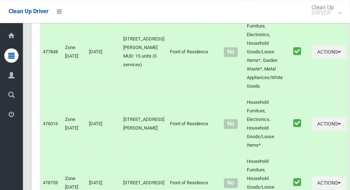
scroll to position [4033, 0]
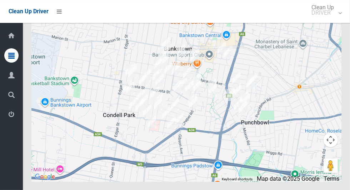
click at [9, 120] on icon at bounding box center [11, 114] width 6 height 14
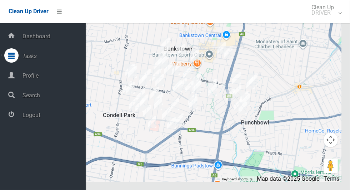
click at [28, 116] on span "Logout" at bounding box center [52, 115] width 65 height 7
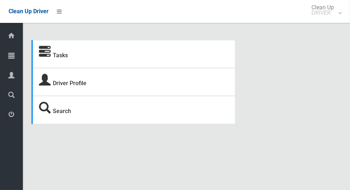
click at [9, 61] on icon at bounding box center [11, 55] width 6 height 14
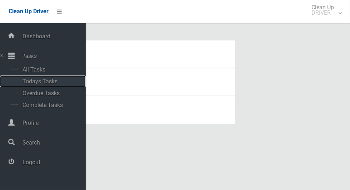
click at [26, 85] on span "Todays Tasks" at bounding box center [49, 81] width 59 height 7
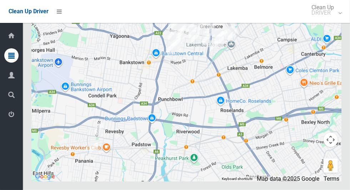
scroll to position [4475, 0]
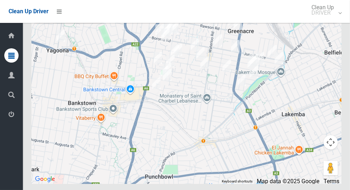
click at [9, 120] on icon at bounding box center [11, 114] width 6 height 14
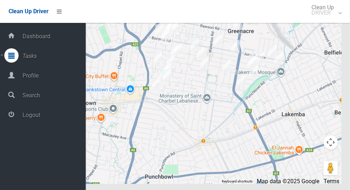
click at [27, 118] on span "Logout" at bounding box center [52, 115] width 65 height 7
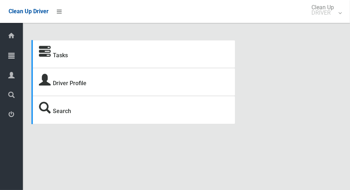
click at [9, 57] on icon at bounding box center [11, 55] width 6 height 14
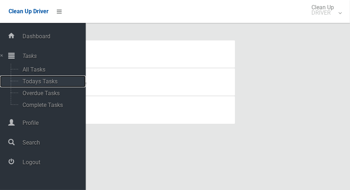
click at [19, 83] on link "Todays Tasks" at bounding box center [43, 81] width 86 height 12
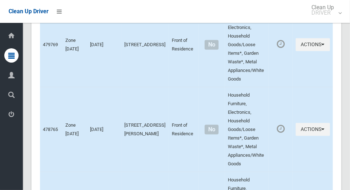
scroll to position [3365, 0]
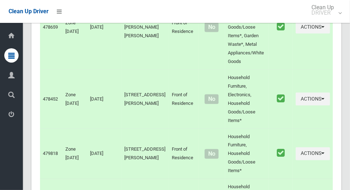
click at [10, 59] on icon at bounding box center [11, 55] width 6 height 14
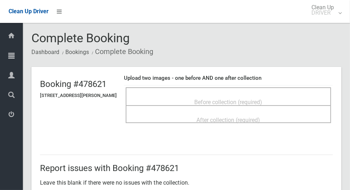
click at [286, 95] on div "Before collection (required)" at bounding box center [229, 101] width 190 height 13
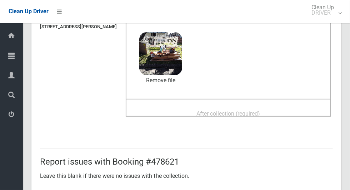
scroll to position [68, 0]
click at [286, 107] on div "After collection (required)" at bounding box center [229, 113] width 190 height 13
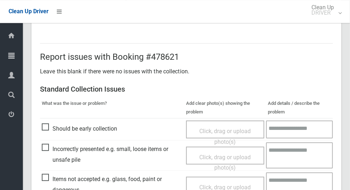
scroll to position [585, 0]
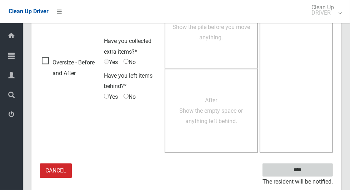
click at [311, 166] on input "****" at bounding box center [298, 169] width 70 height 13
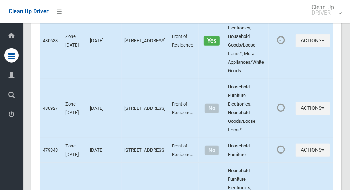
scroll to position [3365, 0]
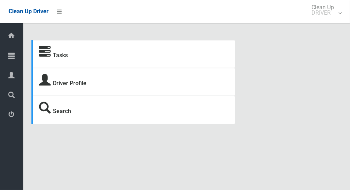
click at [19, 59] on span "Tasks" at bounding box center [18, 56] width 3 height 7
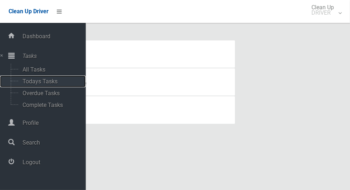
click at [57, 80] on span "Todays Tasks" at bounding box center [49, 81] width 59 height 7
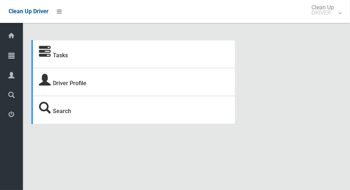
click at [14, 55] on icon at bounding box center [11, 55] width 6 height 14
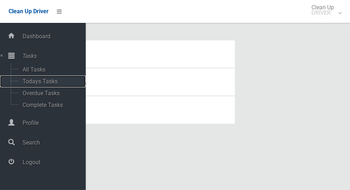
click at [57, 83] on span "Todays Tasks" at bounding box center [49, 81] width 59 height 7
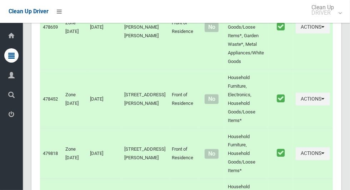
scroll to position [3365, 0]
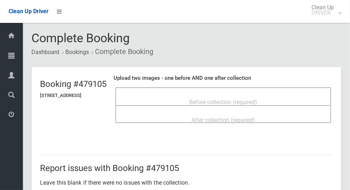
click at [187, 100] on div "Before collection (required)" at bounding box center [223, 101] width 200 height 13
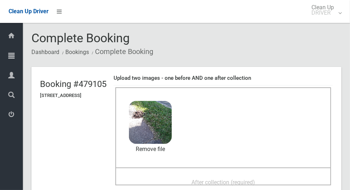
click at [253, 179] on span "After collection (required)" at bounding box center [224, 182] width 64 height 7
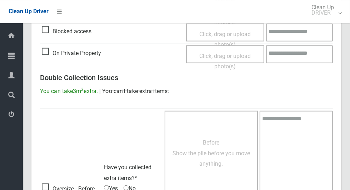
scroll to position [585, 0]
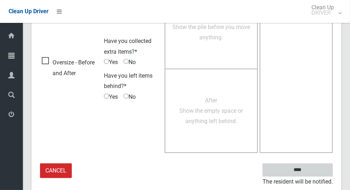
click at [312, 165] on input "****" at bounding box center [298, 169] width 70 height 13
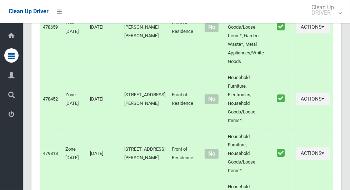
scroll to position [3365, 0]
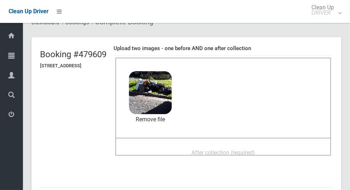
scroll to position [39, 0]
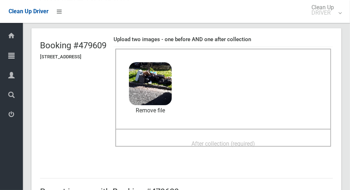
click at [284, 138] on div "After collection (required)" at bounding box center [223, 143] width 200 height 13
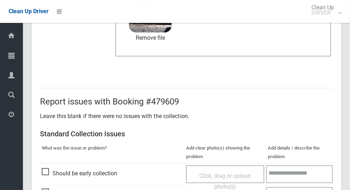
scroll to position [585, 0]
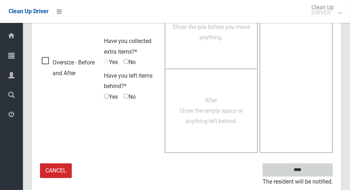
click at [317, 169] on input "****" at bounding box center [298, 169] width 70 height 13
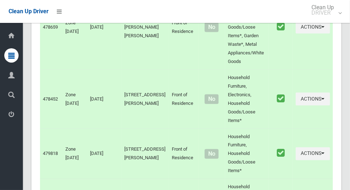
scroll to position [3365, 0]
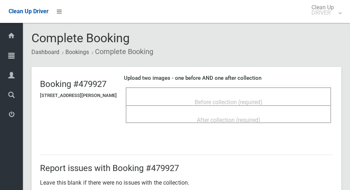
click at [251, 99] on span "Before collection (required)" at bounding box center [229, 102] width 68 height 7
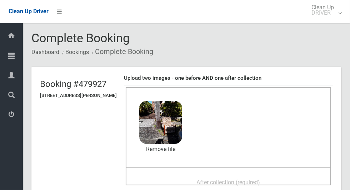
click at [265, 168] on div "After collection (required)" at bounding box center [229, 176] width 206 height 18
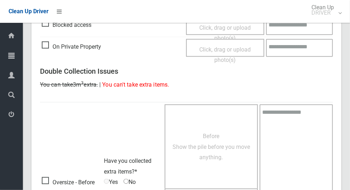
scroll to position [585, 0]
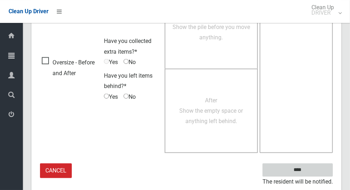
click at [317, 163] on input "****" at bounding box center [298, 169] width 70 height 13
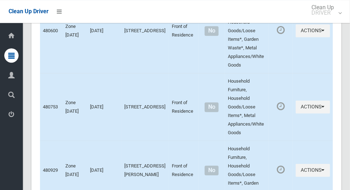
scroll to position [1106, 0]
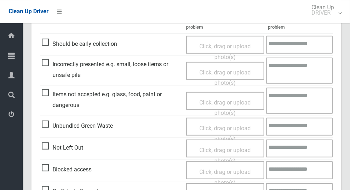
scroll to position [197, 0]
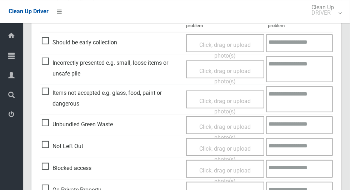
click at [44, 142] on span "Not Left Out" at bounding box center [62, 146] width 41 height 11
click at [226, 146] on span "Click, drag or upload photo(s)" at bounding box center [225, 154] width 51 height 18
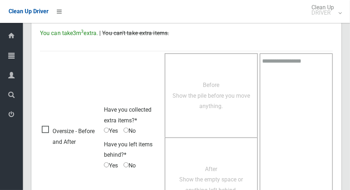
scroll to position [460, 0]
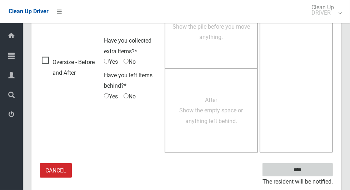
click at [317, 166] on input "****" at bounding box center [298, 169] width 70 height 13
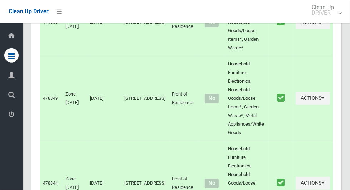
scroll to position [3365, 0]
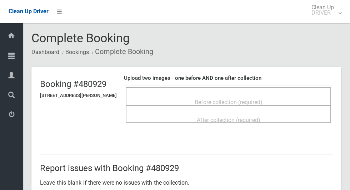
click at [266, 95] on div "Before collection (required)" at bounding box center [229, 101] width 190 height 13
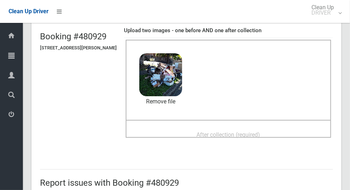
scroll to position [55, 0]
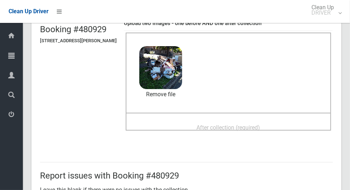
click at [283, 120] on div "After collection (required)" at bounding box center [229, 126] width 190 height 13
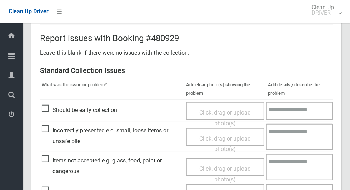
scroll to position [585, 0]
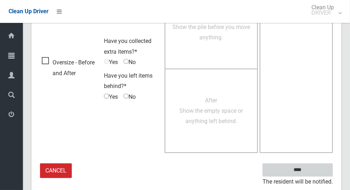
click at [312, 164] on input "****" at bounding box center [298, 169] width 70 height 13
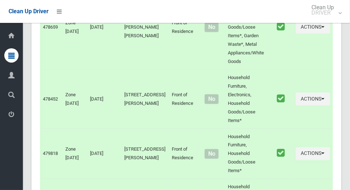
scroll to position [3363, 0]
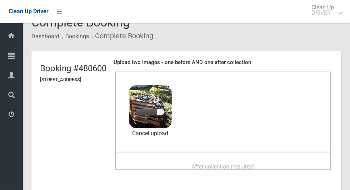
scroll to position [28, 0]
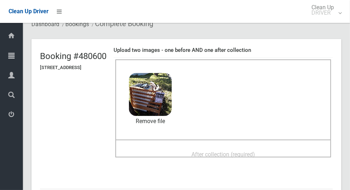
click at [281, 147] on div "After collection (required)" at bounding box center [223, 153] width 200 height 13
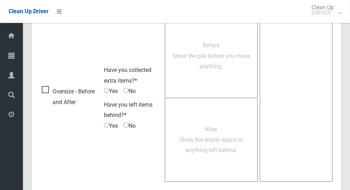
scroll to position [585, 0]
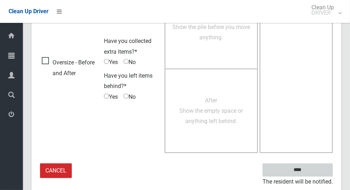
click at [312, 163] on input "****" at bounding box center [298, 169] width 70 height 13
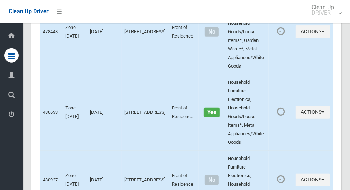
scroll to position [3365, 0]
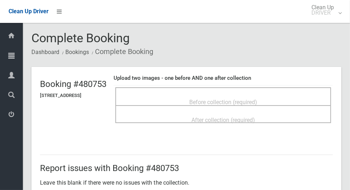
click at [257, 99] on span "Before collection (required)" at bounding box center [223, 102] width 68 height 7
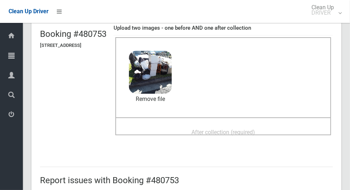
scroll to position [51, 0]
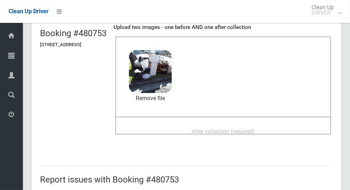
click at [279, 124] on div "After collection (required)" at bounding box center [223, 130] width 200 height 13
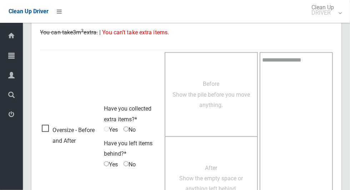
scroll to position [585, 0]
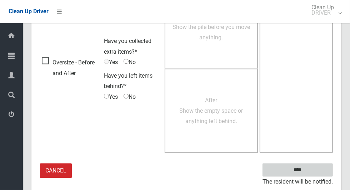
click at [310, 168] on input "****" at bounding box center [298, 169] width 70 height 13
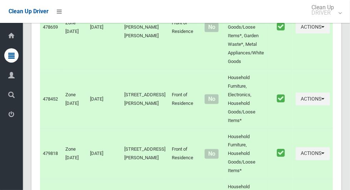
scroll to position [3365, 0]
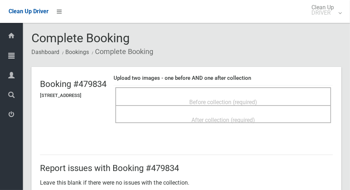
click at [285, 95] on div "Before collection (required)" at bounding box center [223, 101] width 200 height 13
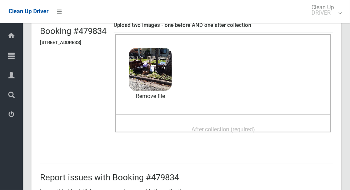
scroll to position [57, 0]
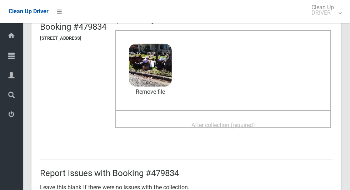
click at [275, 118] on div "After collection (required)" at bounding box center [223, 124] width 200 height 13
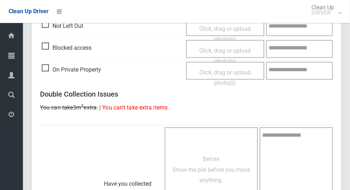
scroll to position [585, 0]
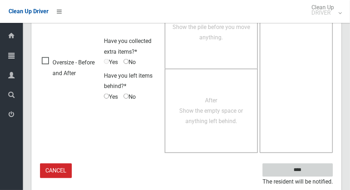
click at [314, 168] on input "****" at bounding box center [298, 169] width 70 height 13
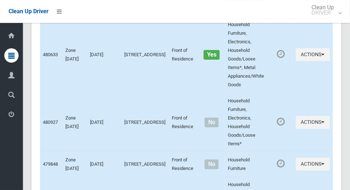
scroll to position [3365, 0]
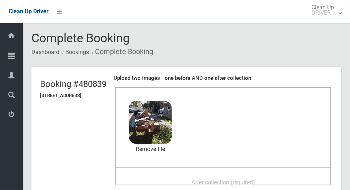
click at [289, 175] on div "After collection (required)" at bounding box center [223, 181] width 200 height 13
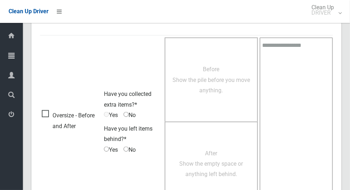
scroll to position [585, 0]
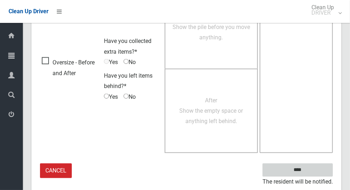
click at [311, 166] on input "****" at bounding box center [298, 169] width 70 height 13
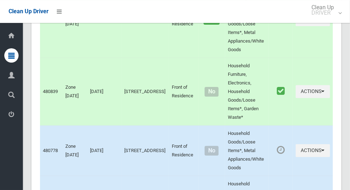
scroll to position [3365, 0]
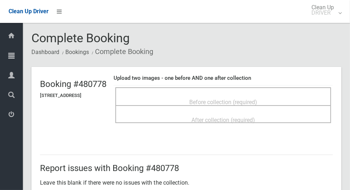
click at [253, 95] on div "Before collection (required)" at bounding box center [223, 101] width 200 height 13
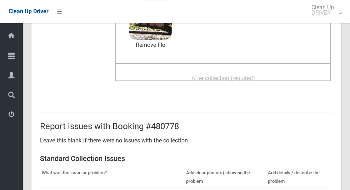
scroll to position [109, 0]
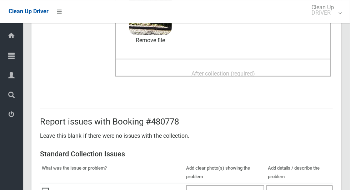
click at [280, 67] on div "After collection (required)" at bounding box center [223, 73] width 200 height 13
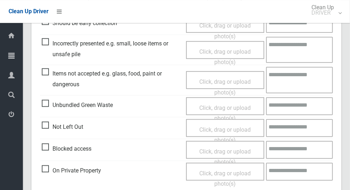
scroll to position [585, 0]
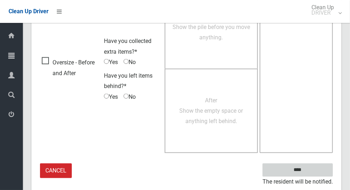
click at [315, 167] on input "****" at bounding box center [298, 169] width 70 height 13
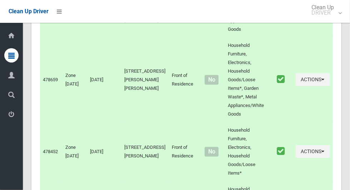
scroll to position [3365, 0]
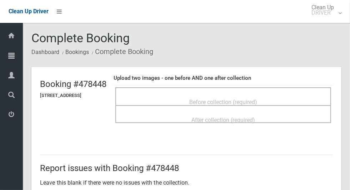
click at [257, 99] on span "Before collection (required)" at bounding box center [223, 102] width 68 height 7
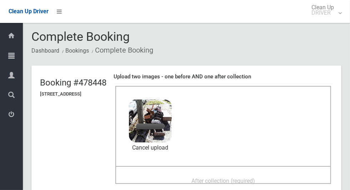
scroll to position [24, 0]
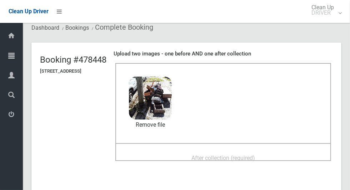
click at [275, 151] on div "After collection (required)" at bounding box center [223, 157] width 200 height 13
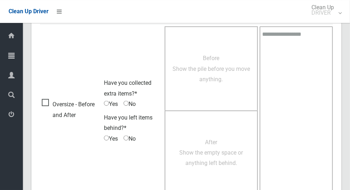
scroll to position [585, 0]
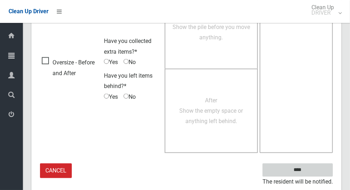
click at [310, 172] on input "****" at bounding box center [298, 169] width 70 height 13
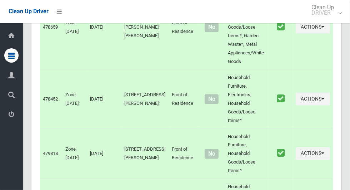
scroll to position [3365, 0]
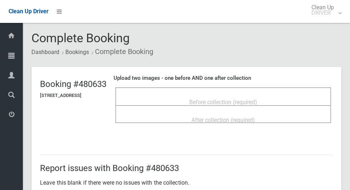
click at [286, 97] on div "Before collection (required)" at bounding box center [223, 101] width 200 height 13
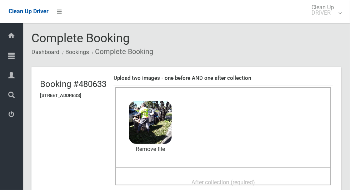
click at [255, 180] on span "After collection (required)" at bounding box center [224, 182] width 64 height 7
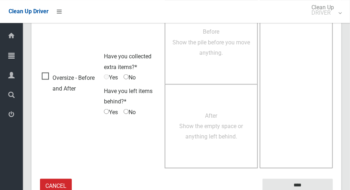
scroll to position [585, 0]
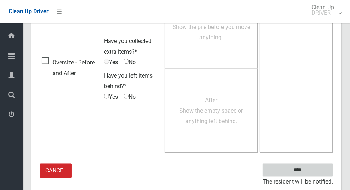
click at [310, 171] on input "****" at bounding box center [298, 169] width 70 height 13
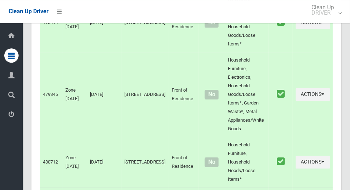
scroll to position [3365, 0]
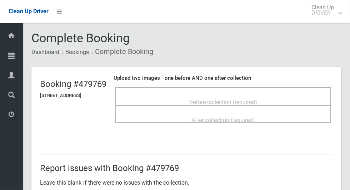
scroll to position [10, 0]
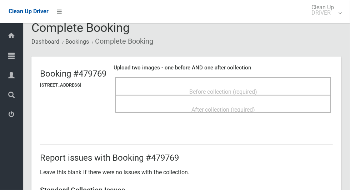
click at [276, 85] on div "Before collection (required)" at bounding box center [223, 91] width 200 height 13
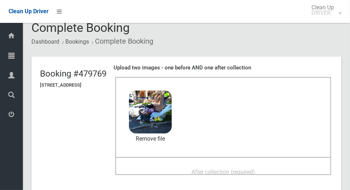
click at [290, 170] on div "After collection (required)" at bounding box center [223, 171] width 200 height 13
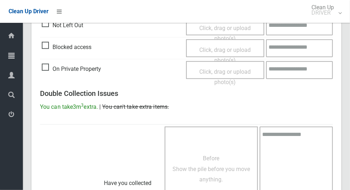
scroll to position [585, 0]
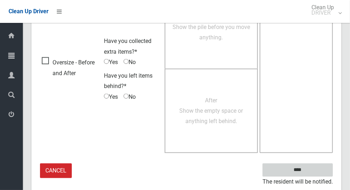
click at [315, 166] on input "****" at bounding box center [298, 169] width 70 height 13
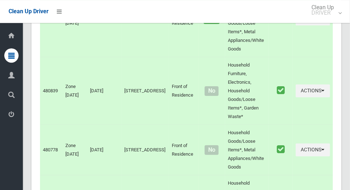
scroll to position [3365, 0]
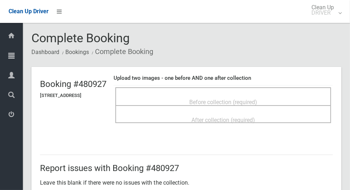
click at [301, 98] on div "Before collection (required)" at bounding box center [223, 101] width 200 height 13
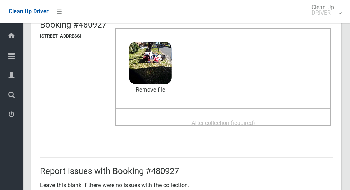
scroll to position [61, 0]
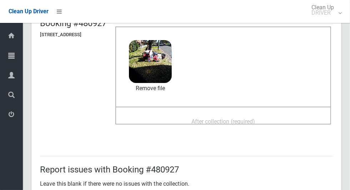
click at [286, 118] on div "After collection (required)" at bounding box center [223, 120] width 200 height 13
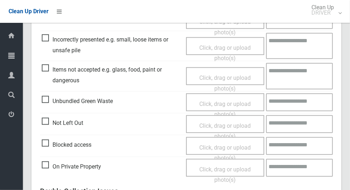
scroll to position [347, 0]
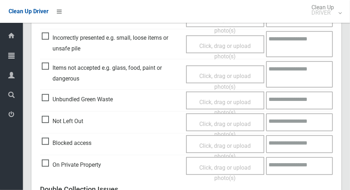
click at [50, 63] on span "Items not accepted e.g. glass, food, paint or dangerous" at bounding box center [112, 73] width 141 height 21
click at [225, 77] on span "Click, drag or upload photo(s)" at bounding box center [225, 82] width 51 height 18
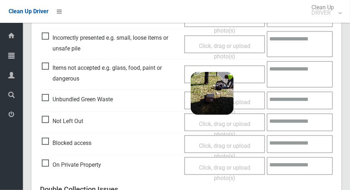
click at [310, 74] on textarea at bounding box center [300, 74] width 66 height 26
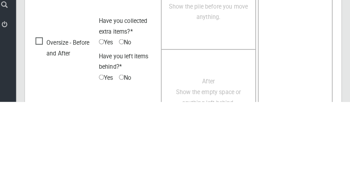
scroll to position [605, 0]
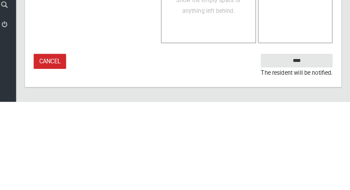
type textarea "**********"
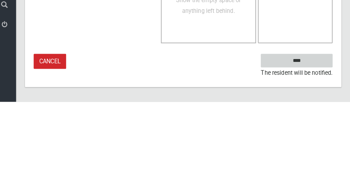
click at [305, 156] on input "****" at bounding box center [298, 149] width 70 height 13
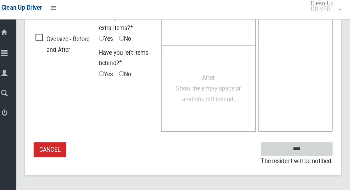
scroll to position [585, 0]
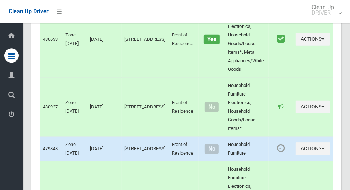
scroll to position [3365, 0]
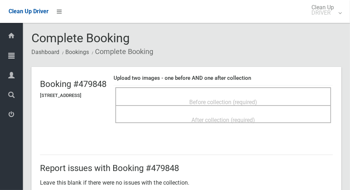
click at [285, 100] on div "Before collection (required)" at bounding box center [223, 101] width 200 height 13
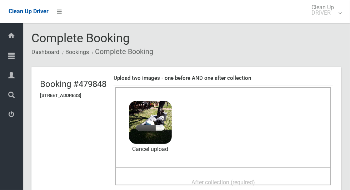
scroll to position [49, 0]
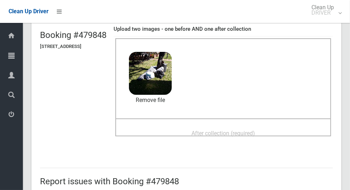
click at [276, 126] on div "After collection (required)" at bounding box center [223, 132] width 200 height 13
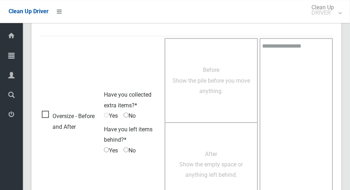
scroll to position [585, 0]
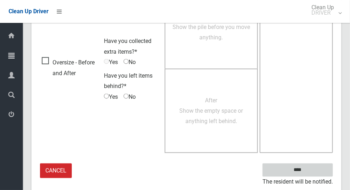
click at [311, 171] on input "****" at bounding box center [298, 169] width 70 height 13
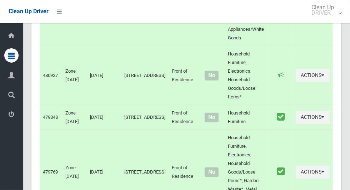
scroll to position [3365, 0]
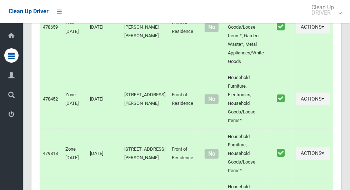
click at [19, 118] on span "Logout" at bounding box center [18, 115] width 3 height 7
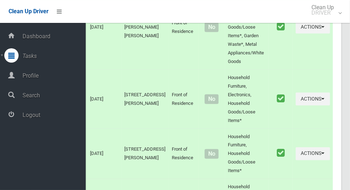
click at [58, 118] on span "Logout" at bounding box center [52, 115] width 65 height 7
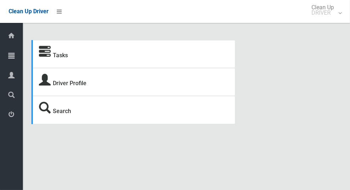
click at [8, 63] on div at bounding box center [11, 55] width 14 height 14
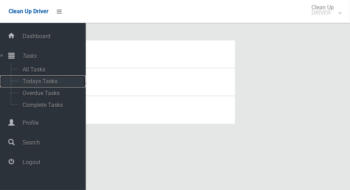
click at [57, 79] on span "Todays Tasks" at bounding box center [49, 81] width 59 height 7
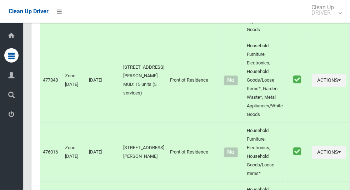
scroll to position [4033, 0]
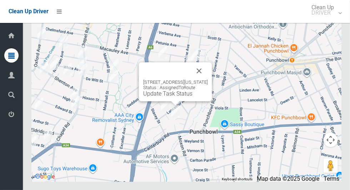
click at [208, 79] on button "Close" at bounding box center [199, 70] width 17 height 17
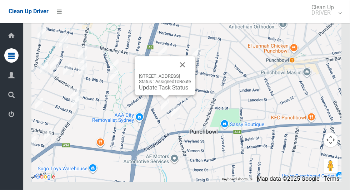
click at [191, 73] on button "Close" at bounding box center [182, 64] width 17 height 17
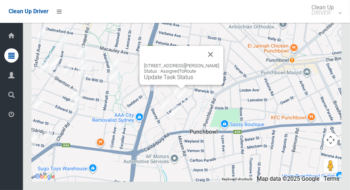
click at [218, 63] on button "Close" at bounding box center [210, 54] width 17 height 17
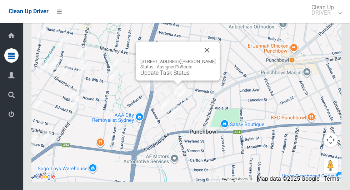
click at [211, 59] on button "Close" at bounding box center [207, 49] width 17 height 17
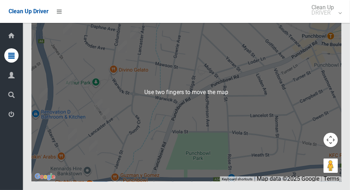
scroll to position [4032, 0]
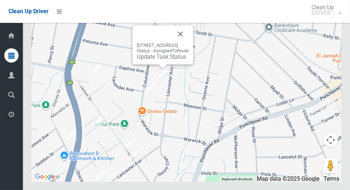
click at [189, 43] on button "Close" at bounding box center [180, 33] width 17 height 17
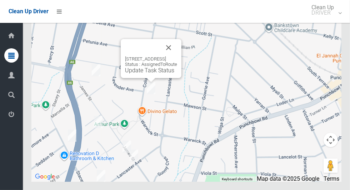
click at [177, 56] on button "Close" at bounding box center [168, 47] width 17 height 17
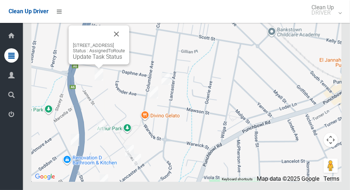
click at [125, 43] on button "Close" at bounding box center [116, 33] width 17 height 17
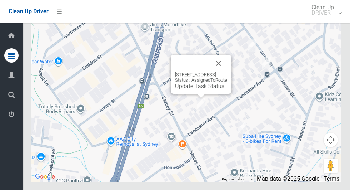
click at [227, 72] on button "Close" at bounding box center [218, 63] width 17 height 17
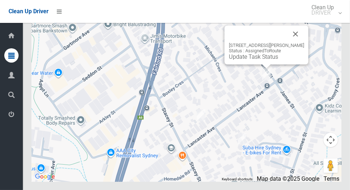
click at [300, 43] on button "Close" at bounding box center [295, 33] width 17 height 17
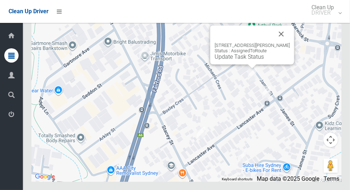
click at [284, 43] on button "Close" at bounding box center [281, 33] width 17 height 17
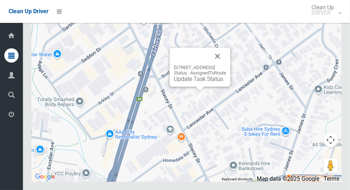
click at [226, 65] on button "Close" at bounding box center [217, 56] width 17 height 17
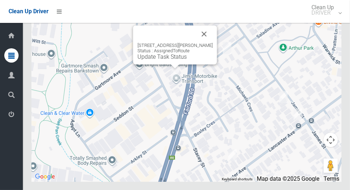
click at [210, 43] on button "Close" at bounding box center [204, 33] width 17 height 17
click at [206, 43] on button "Close" at bounding box center [204, 33] width 17 height 17
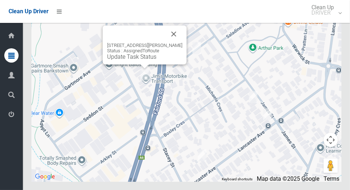
click at [179, 43] on button "Close" at bounding box center [174, 33] width 17 height 17
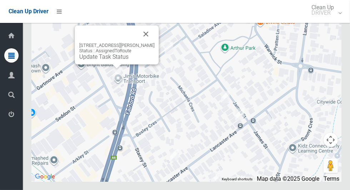
click at [149, 43] on button "Close" at bounding box center [146, 33] width 17 height 17
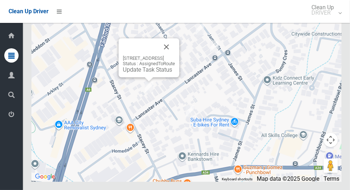
click at [175, 55] on button "Close" at bounding box center [166, 46] width 17 height 17
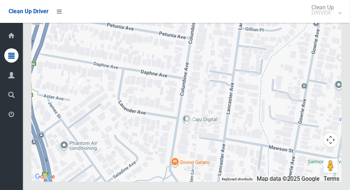
scroll to position [4032, 0]
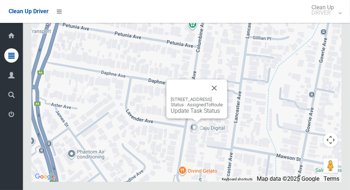
click at [223, 97] on button "Close" at bounding box center [214, 87] width 17 height 17
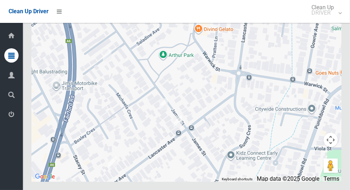
scroll to position [3990, 0]
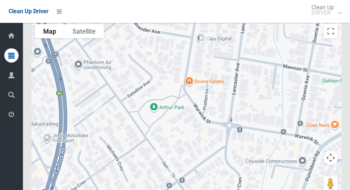
click at [197, 104] on div at bounding box center [186, 109] width 310 height 179
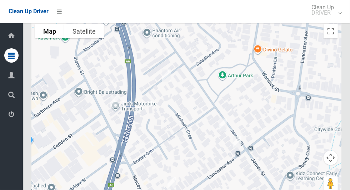
scroll to position [3985, 0]
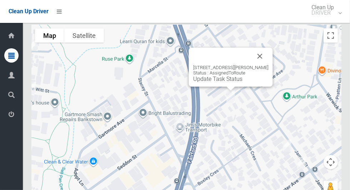
click at [262, 65] on button "Close" at bounding box center [260, 56] width 17 height 17
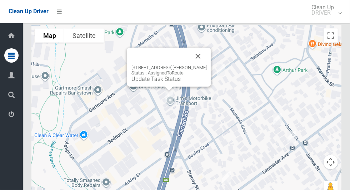
click at [202, 65] on button "Close" at bounding box center [198, 56] width 17 height 17
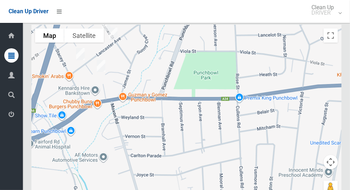
click at [9, 114] on icon at bounding box center [11, 114] width 6 height 14
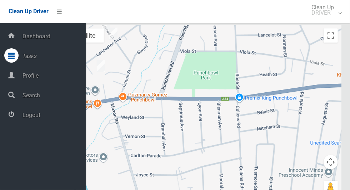
click at [31, 116] on span "Logout" at bounding box center [52, 115] width 65 height 7
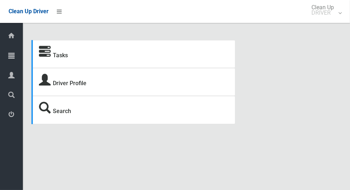
click at [8, 59] on div at bounding box center [11, 55] width 14 height 14
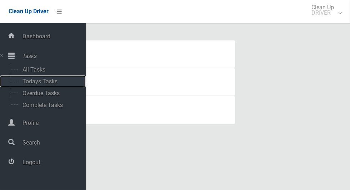
click at [23, 84] on span "Todays Tasks" at bounding box center [49, 81] width 59 height 7
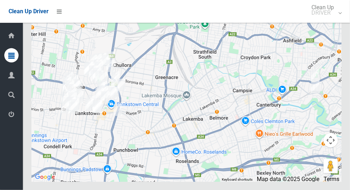
scroll to position [4220, 0]
click at [9, 121] on icon at bounding box center [11, 114] width 6 height 14
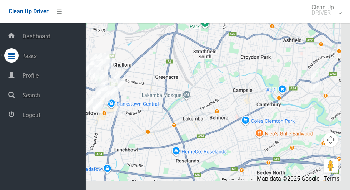
click at [26, 114] on span "Logout" at bounding box center [52, 115] width 65 height 7
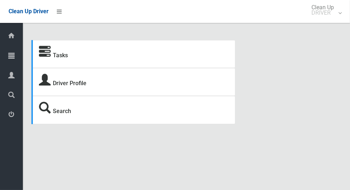
click at [15, 58] on icon at bounding box center [11, 55] width 6 height 14
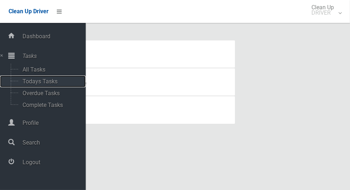
click at [57, 81] on span "Todays Tasks" at bounding box center [49, 81] width 59 height 7
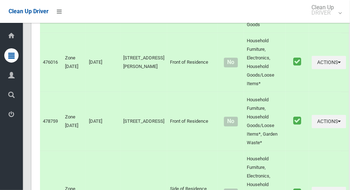
scroll to position [4033, 0]
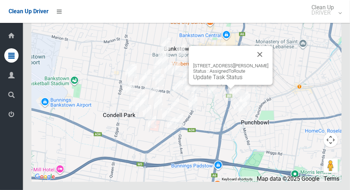
click at [227, 80] on link "Update Task Status" at bounding box center [217, 77] width 49 height 7
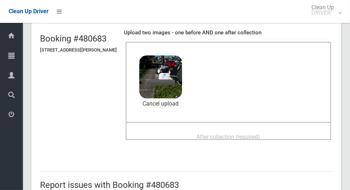
scroll to position [48, 0]
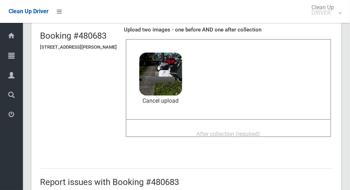
click at [282, 127] on div "After collection (required)" at bounding box center [229, 133] width 190 height 13
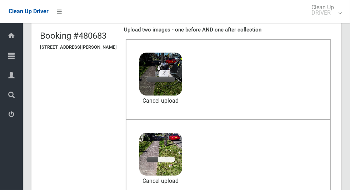
click at [6, 168] on div "Dashboard Tasks All Tasks Todays Tasks Overdue Tasks Complete Tasks Profile Sea…" at bounding box center [11, 106] width 23 height 167
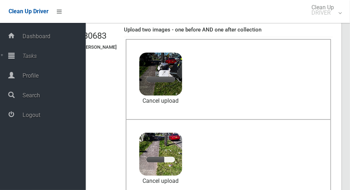
click at [296, 93] on div "Before collection (required) 4.1 MB 2025-09-0110.59.235613639747161276432.jpg C…" at bounding box center [229, 79] width 206 height 80
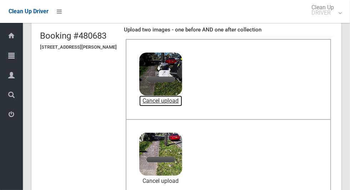
click at [179, 102] on link "Cancel upload" at bounding box center [160, 100] width 43 height 11
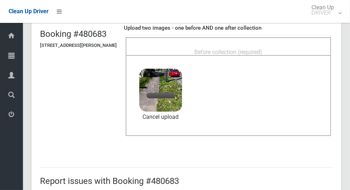
scroll to position [33, 0]
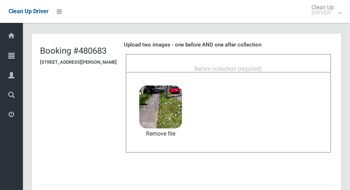
click at [272, 62] on div "Before collection (required)" at bounding box center [229, 68] width 190 height 13
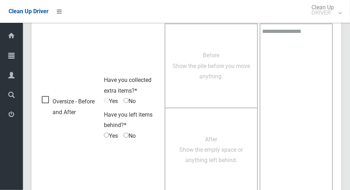
scroll to position [585, 0]
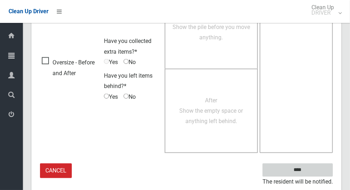
click at [316, 168] on input "****" at bounding box center [298, 169] width 70 height 13
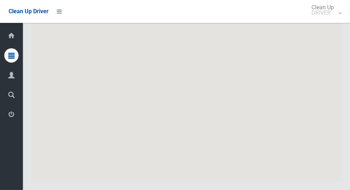
scroll to position [4033, 0]
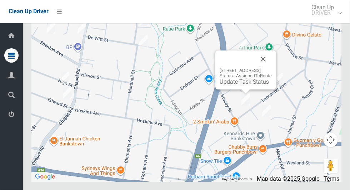
click at [272, 68] on button "Close" at bounding box center [263, 58] width 17 height 17
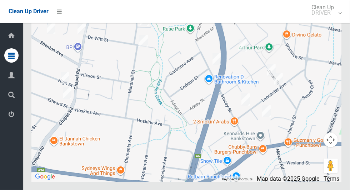
click at [287, 78] on div at bounding box center [186, 92] width 310 height 179
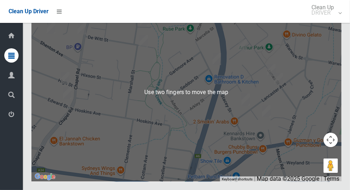
scroll to position [4026, 0]
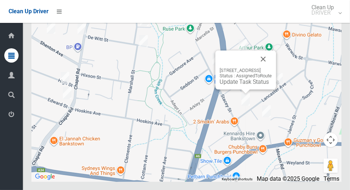
click at [228, 85] on link "Update Task Status" at bounding box center [244, 81] width 49 height 7
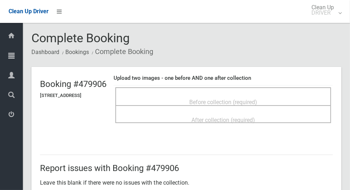
click at [257, 99] on span "Before collection (required)" at bounding box center [223, 102] width 68 height 7
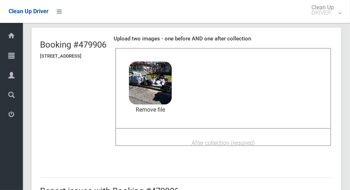
scroll to position [41, 0]
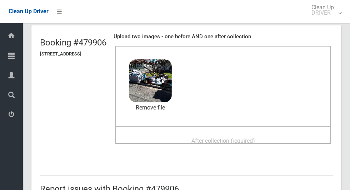
click at [282, 134] on div "After collection (required)" at bounding box center [223, 140] width 200 height 13
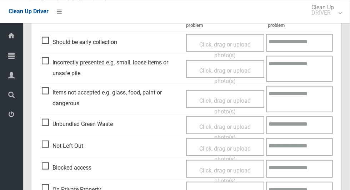
scroll to position [325, 0]
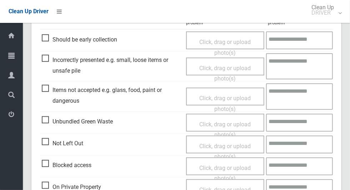
click at [46, 89] on span "Items not accepted e.g. glass, food, paint or dangerous" at bounding box center [112, 95] width 141 height 21
click at [233, 98] on span "Click, drag or upload photo(s)" at bounding box center [225, 104] width 51 height 18
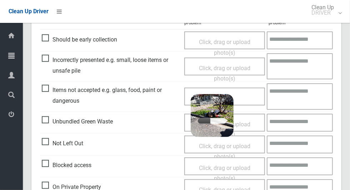
click at [309, 95] on textarea at bounding box center [300, 96] width 66 height 26
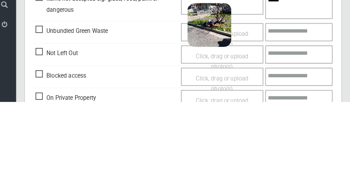
scroll to position [605, 0]
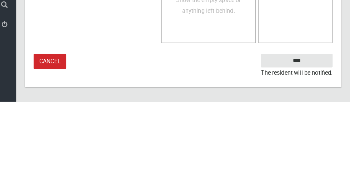
type textarea "****"
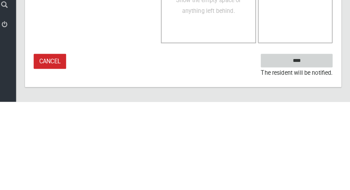
click at [324, 147] on input "****" at bounding box center [298, 149] width 70 height 13
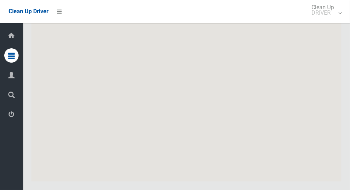
scroll to position [4033, 0]
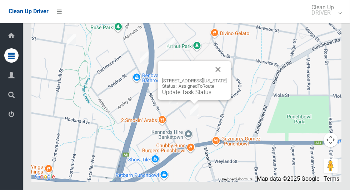
click at [226, 78] on button "Close" at bounding box center [218, 69] width 17 height 17
click at [182, 95] on link "Update Task Status" at bounding box center [186, 92] width 49 height 7
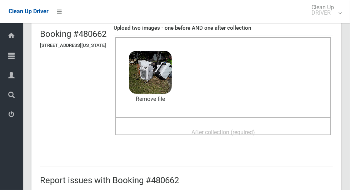
scroll to position [49, 0]
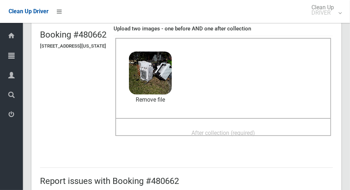
click at [276, 128] on div "After collection (required)" at bounding box center [223, 132] width 200 height 13
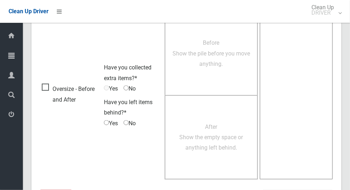
scroll to position [585, 0]
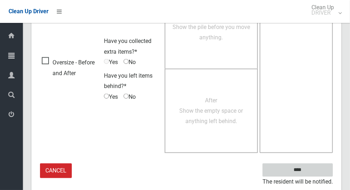
click at [310, 170] on input "****" at bounding box center [298, 169] width 70 height 13
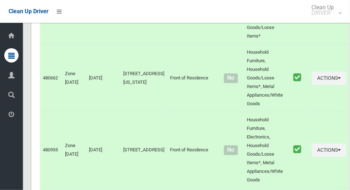
scroll to position [4033, 0]
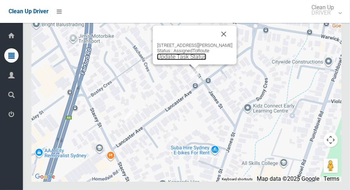
click at [190, 60] on link "Update Task Status" at bounding box center [181, 56] width 49 height 7
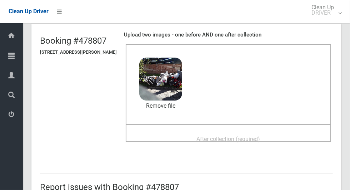
scroll to position [62, 0]
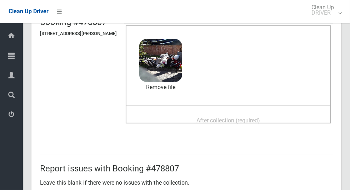
click at [280, 115] on div "After collection (required)" at bounding box center [229, 119] width 190 height 13
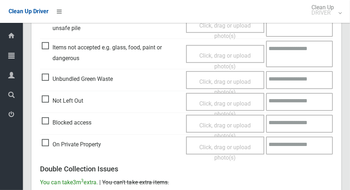
scroll to position [585, 0]
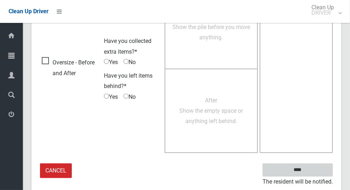
click at [310, 168] on input "****" at bounding box center [298, 169] width 70 height 13
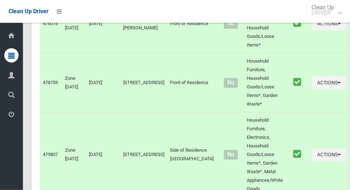
scroll to position [4033, 0]
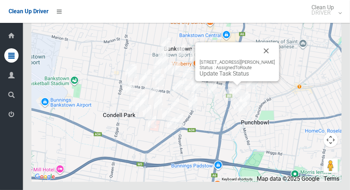
click at [274, 59] on button "Close" at bounding box center [266, 50] width 17 height 17
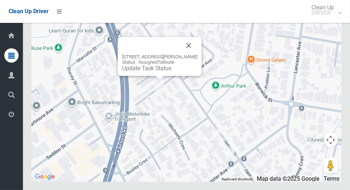
click at [196, 54] on button "Close" at bounding box center [189, 45] width 17 height 17
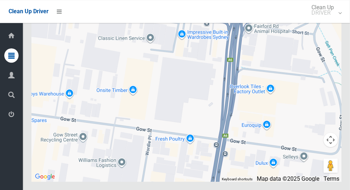
scroll to position [3729, 0]
